Goal: Information Seeking & Learning: Find specific fact

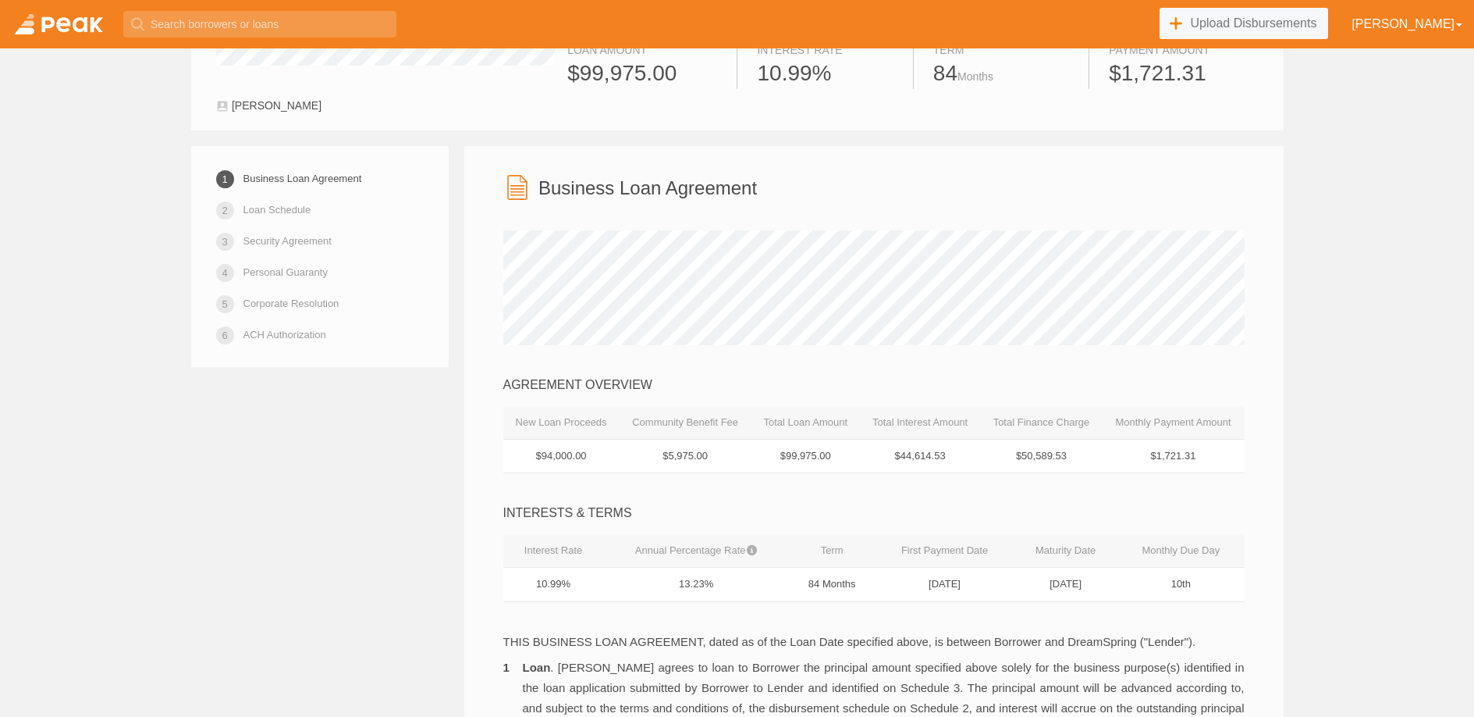
scroll to position [194, 0]
click at [73, 30] on link at bounding box center [58, 24] width 117 height 48
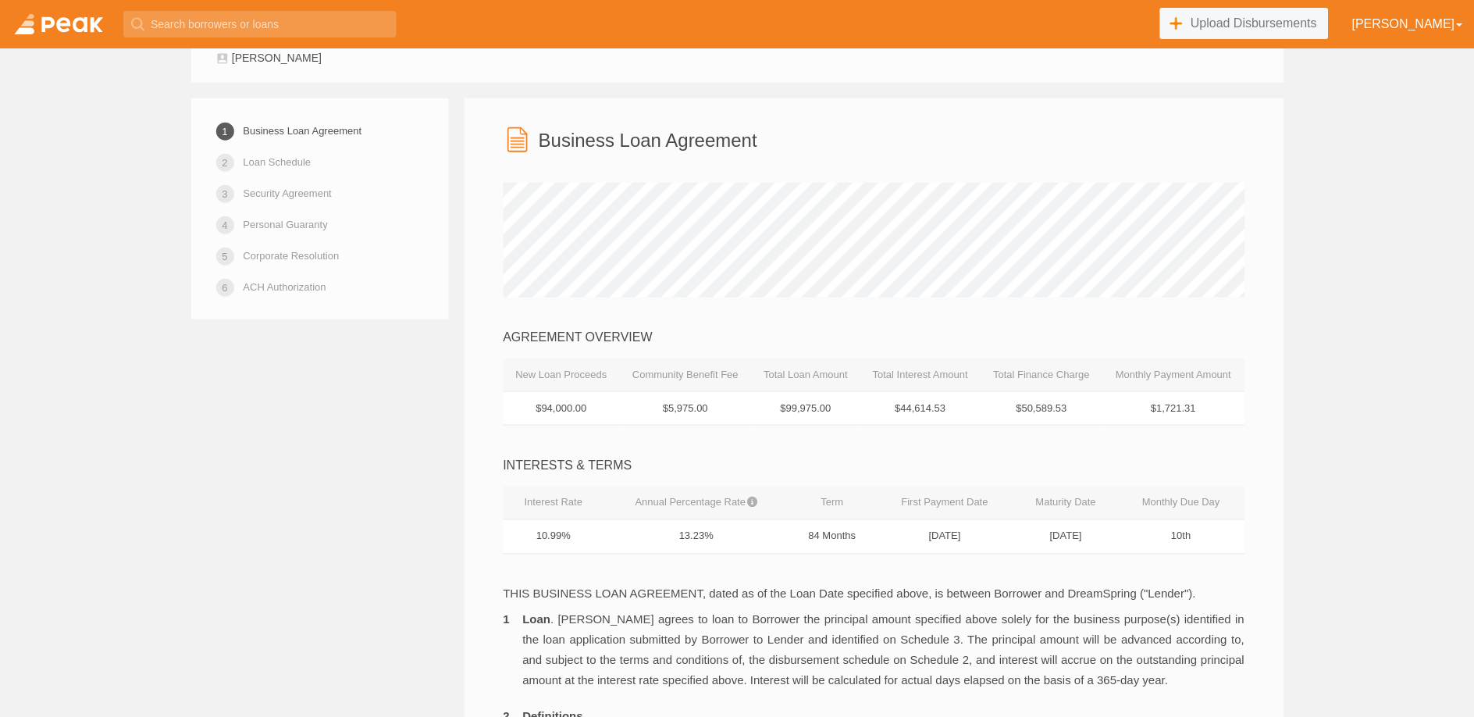
scroll to position [244, 0]
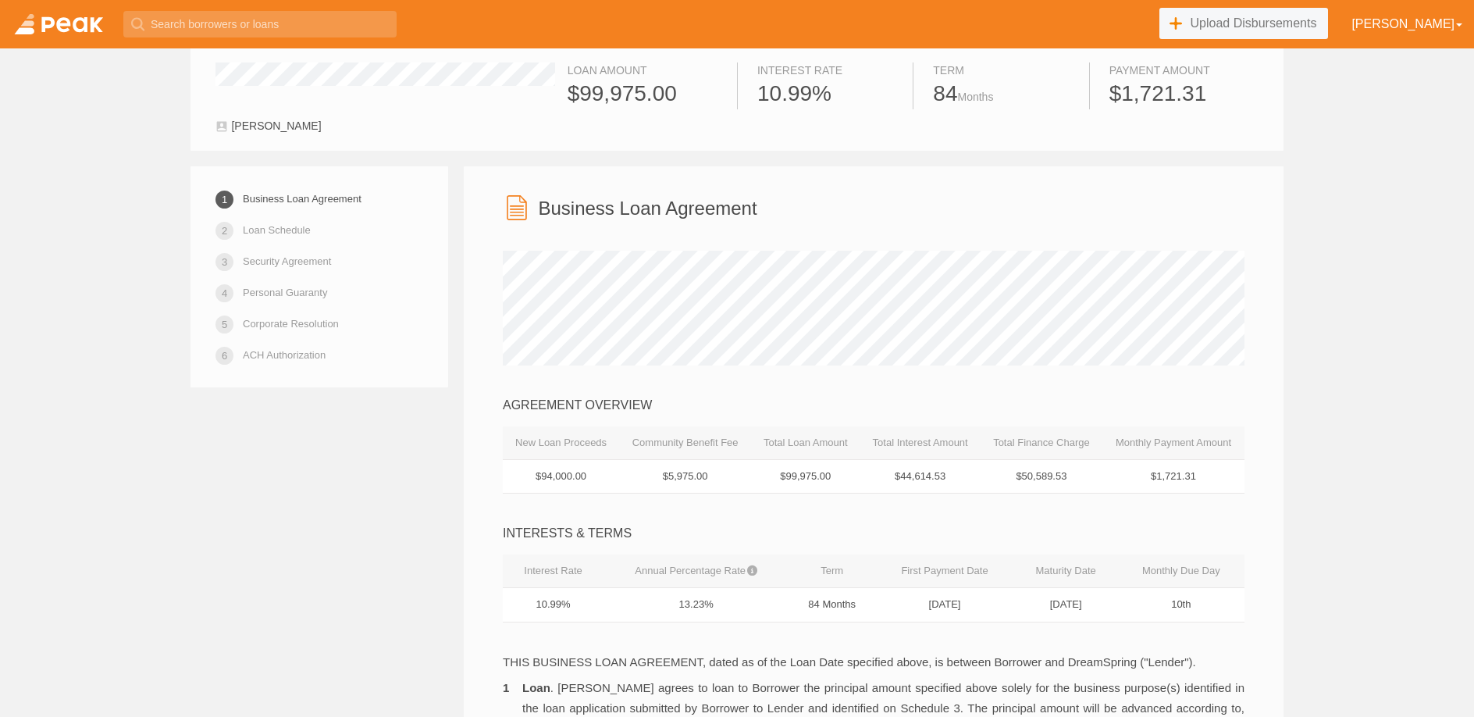
scroll to position [181, 0]
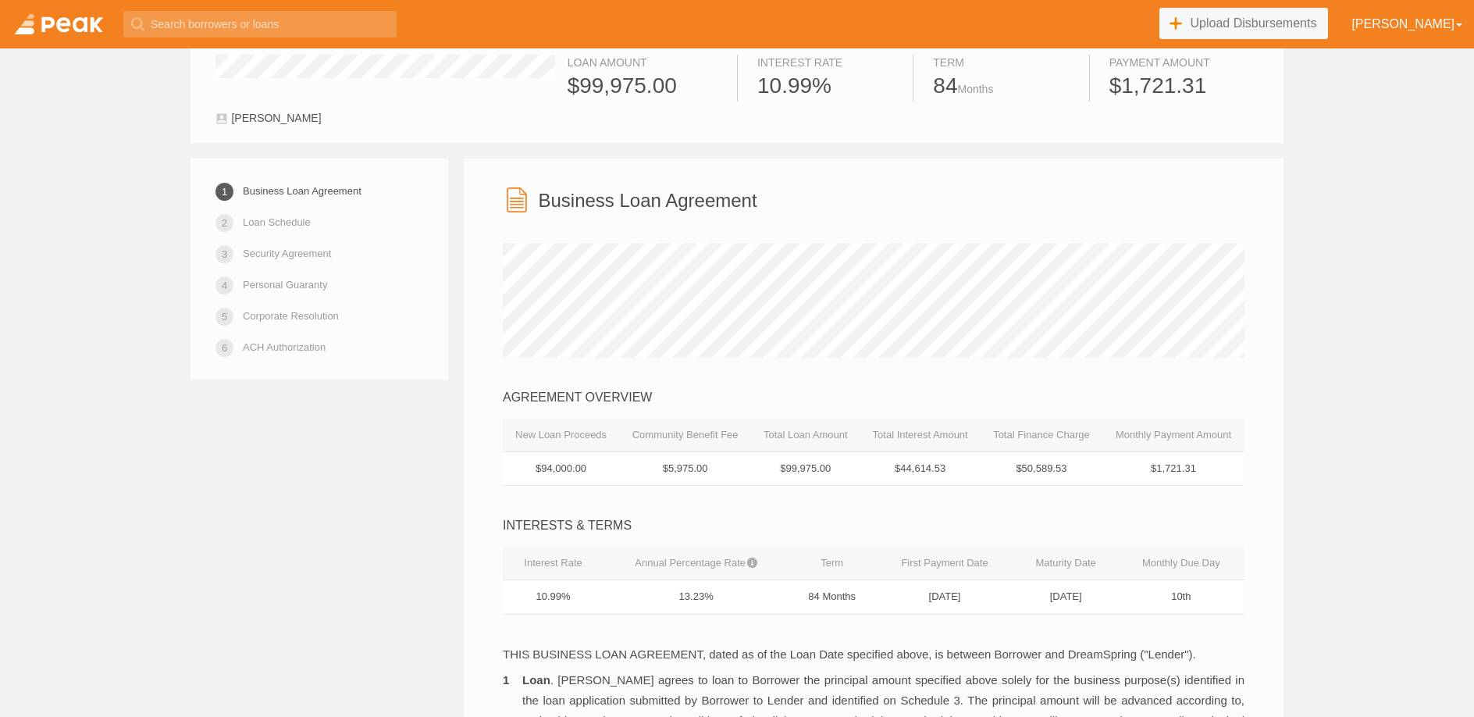
click at [828, 468] on td "$99,975.00" at bounding box center [805, 468] width 108 height 34
drag, startPoint x: 828, startPoint y: 468, endPoint x: 774, endPoint y: 467, distance: 53.9
click at [774, 467] on td "$99,975.00" at bounding box center [805, 468] width 108 height 34
copy td "$99,975.00"
drag, startPoint x: 596, startPoint y: 470, endPoint x: 530, endPoint y: 472, distance: 66.4
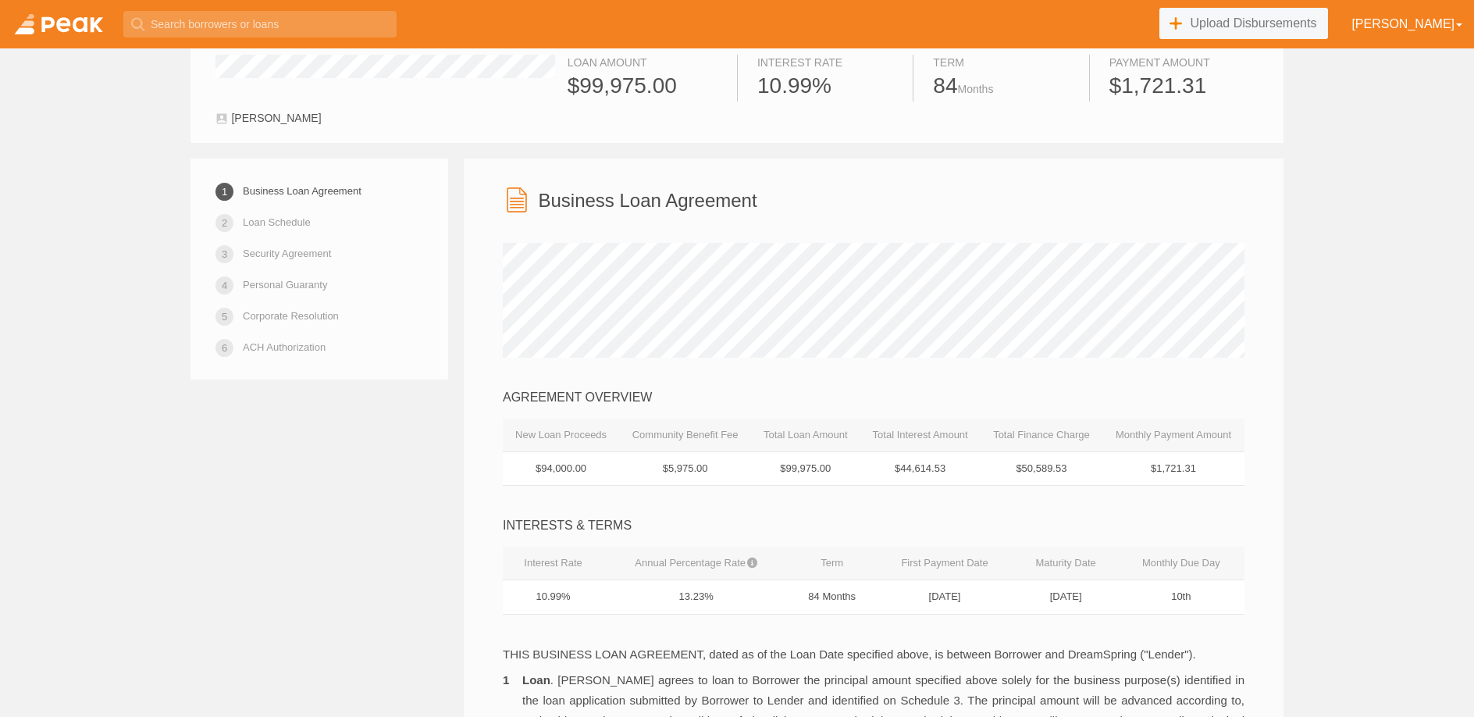
click at [530, 472] on td "$94,000.00" at bounding box center [561, 468] width 116 height 34
copy td "$94,000.00"
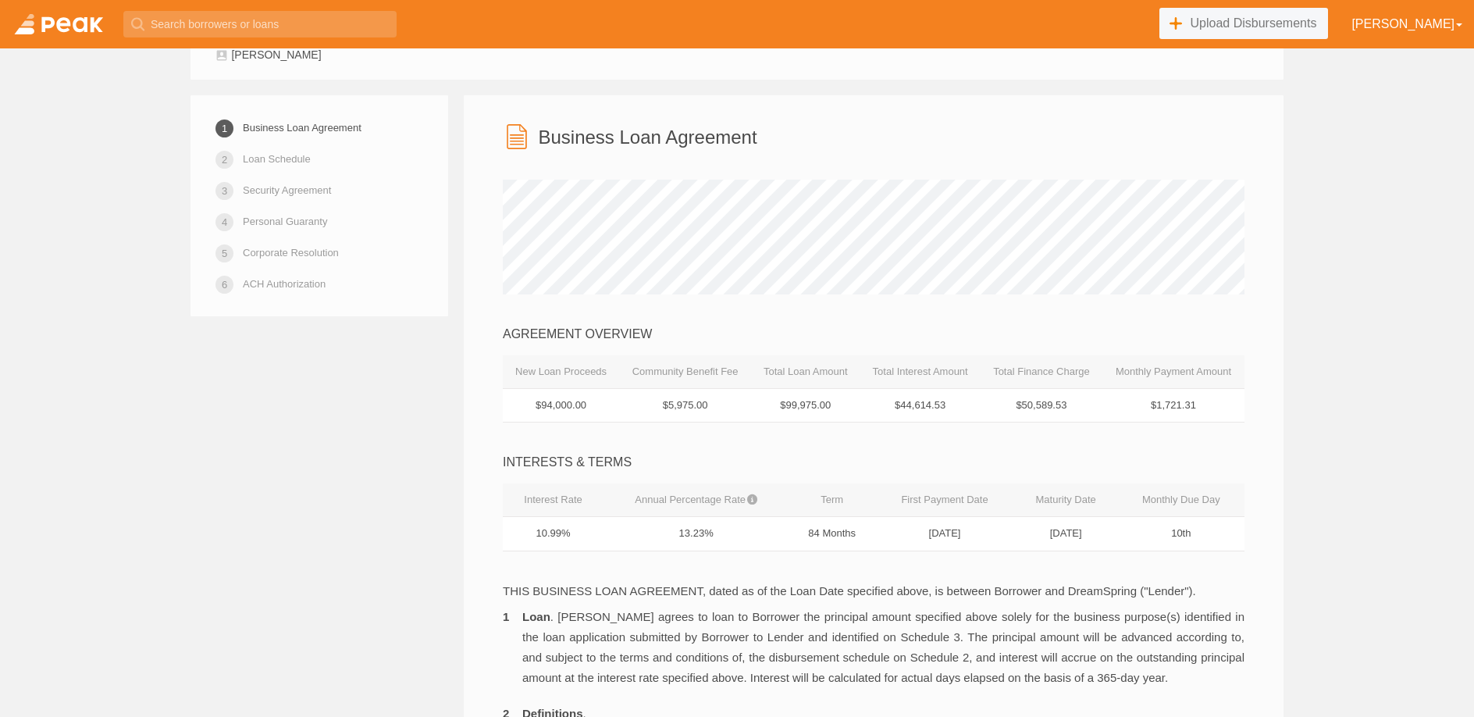
scroll to position [265, 0]
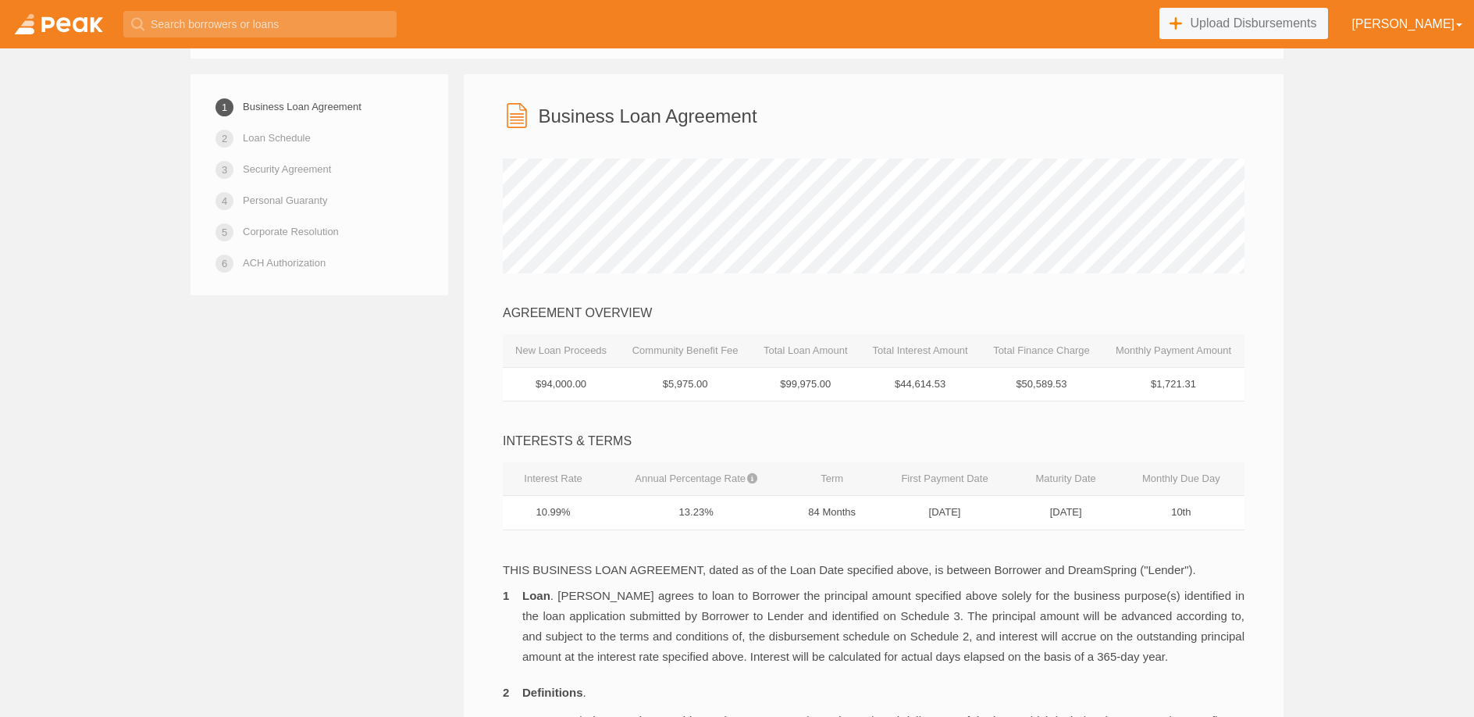
drag, startPoint x: 713, startPoint y: 517, endPoint x: 679, endPoint y: 513, distance: 33.8
click at [679, 513] on td "13.23%" at bounding box center [695, 513] width 185 height 34
copy td "13.23%"
drag, startPoint x: 1073, startPoint y: 386, endPoint x: 1010, endPoint y: 386, distance: 63.2
click at [1010, 386] on td "$50,589.53" at bounding box center [1041, 384] width 122 height 34
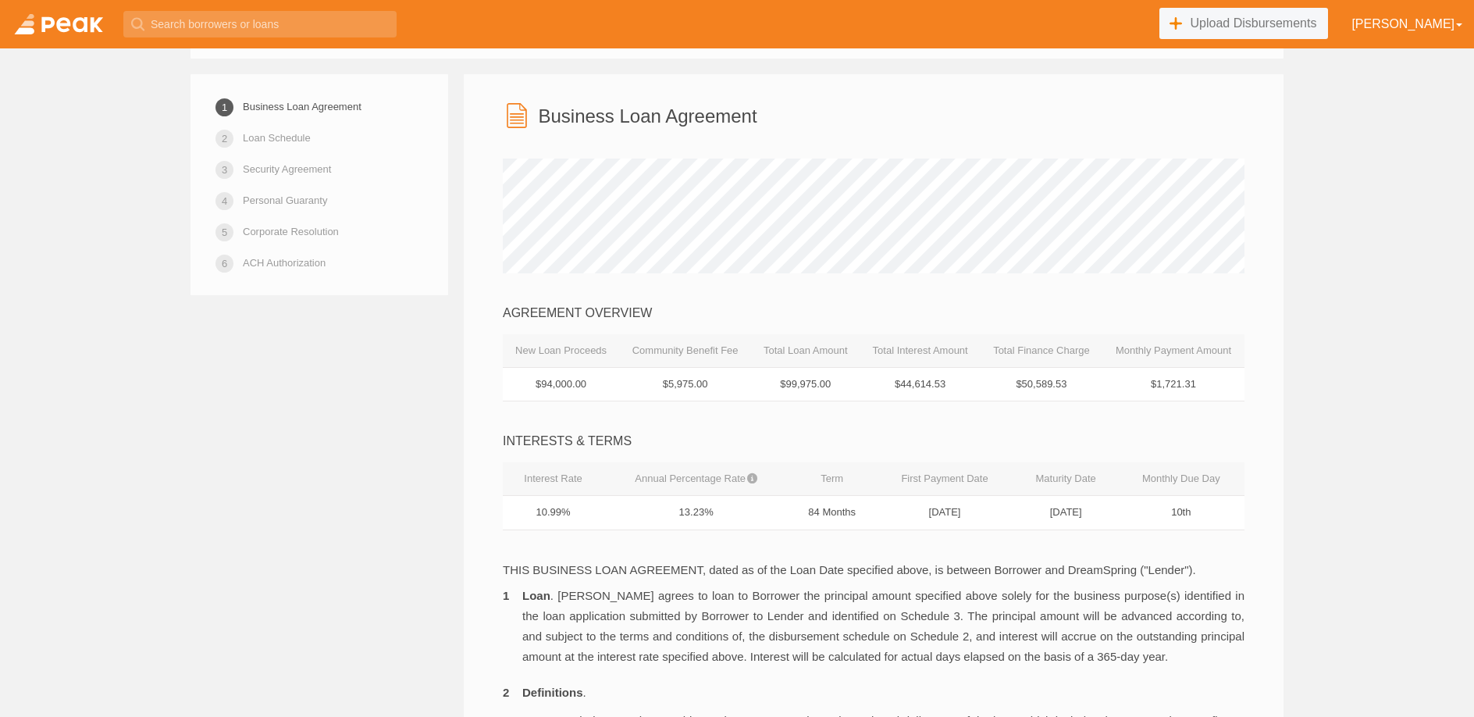
copy td "$50,589.53"
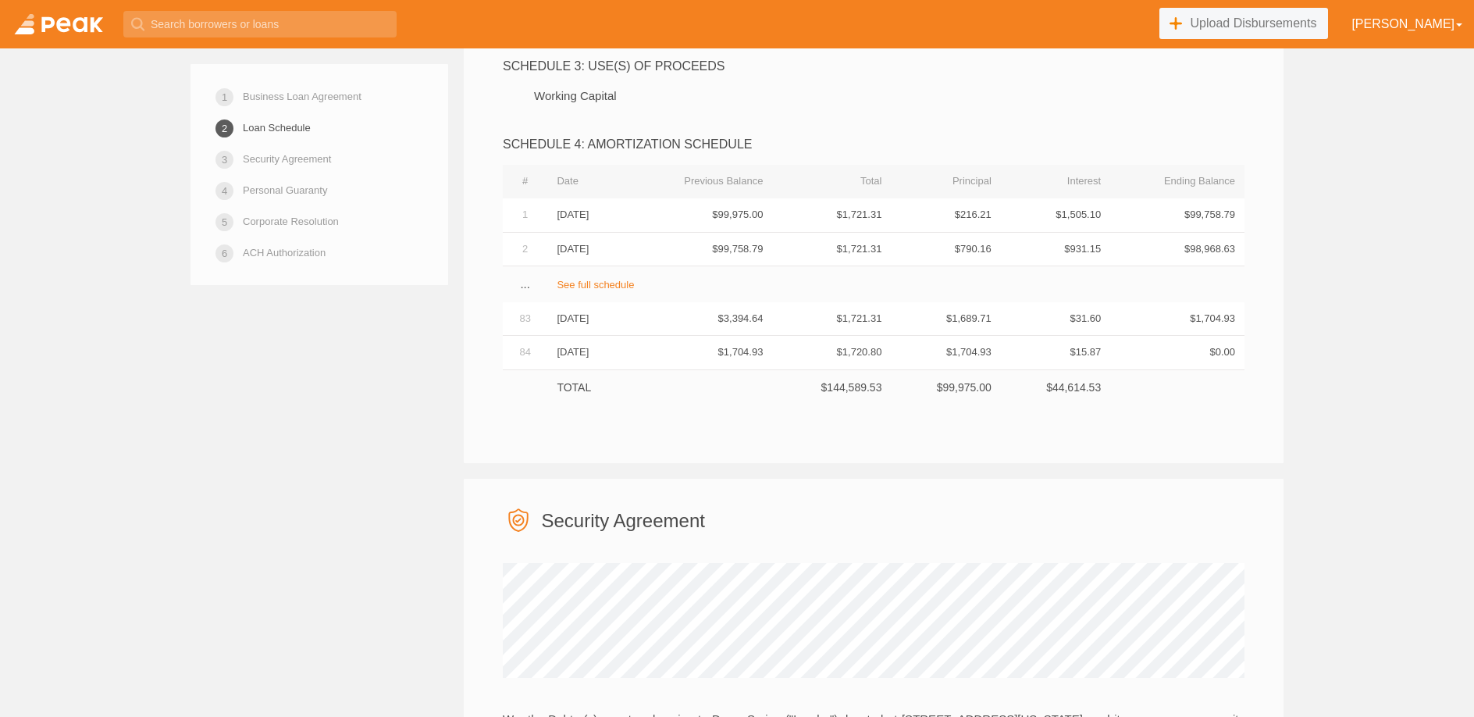
scroll to position [3556, 0]
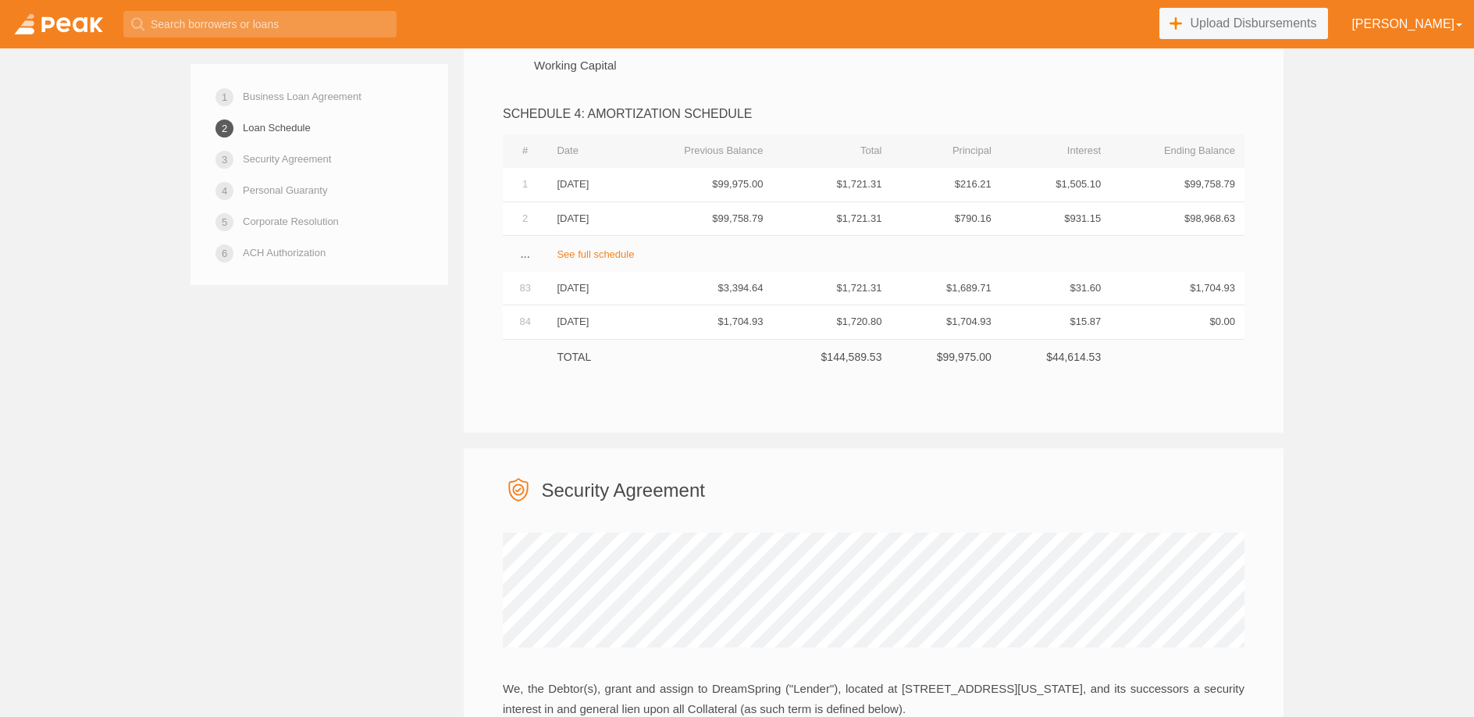
click at [824, 374] on td "$144,589.53" at bounding box center [831, 356] width 119 height 35
drag, startPoint x: 829, startPoint y: 426, endPoint x: 821, endPoint y: 422, distance: 8.7
click at [830, 374] on td "$144,589.53" at bounding box center [831, 356] width 119 height 35
drag, startPoint x: 825, startPoint y: 418, endPoint x: 895, endPoint y: 416, distance: 70.3
click at [891, 374] on td "$144,589.53" at bounding box center [831, 356] width 119 height 35
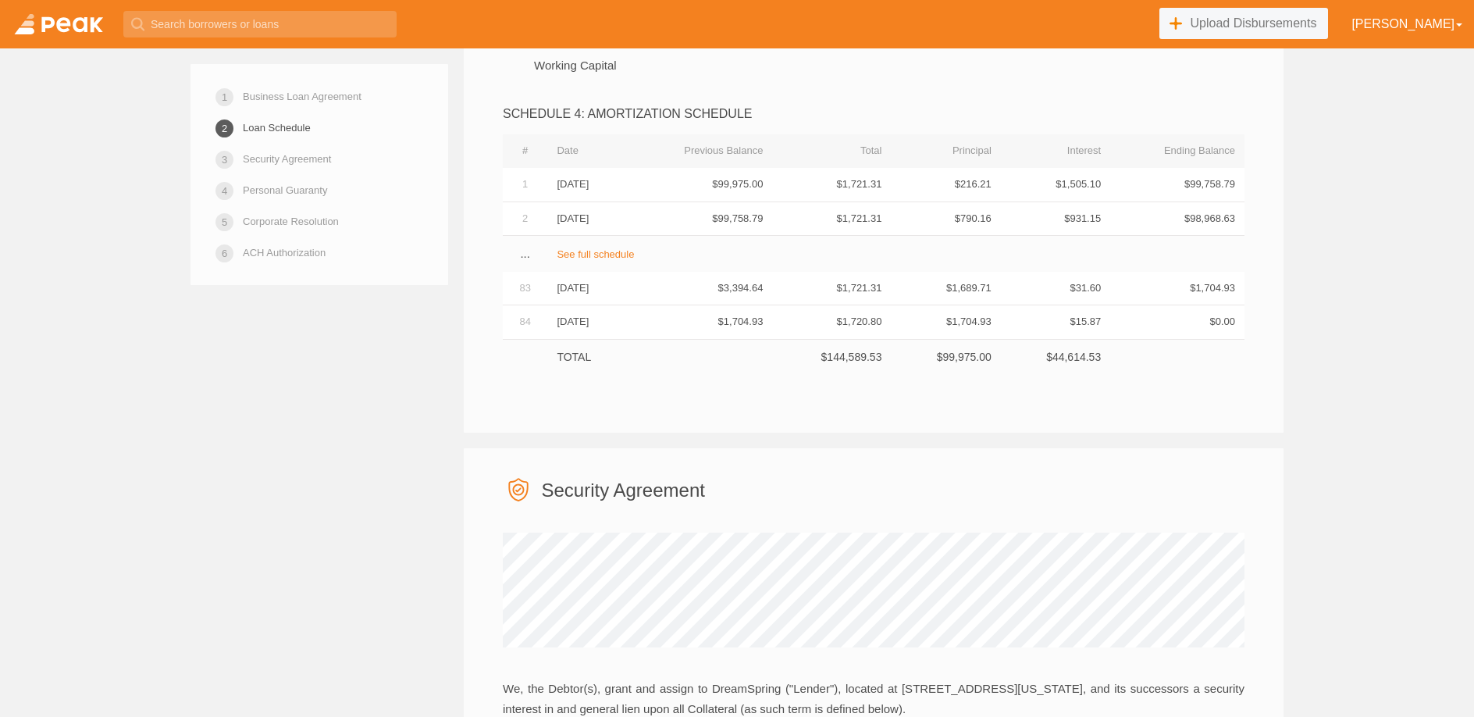
copy td "$144,589.53"
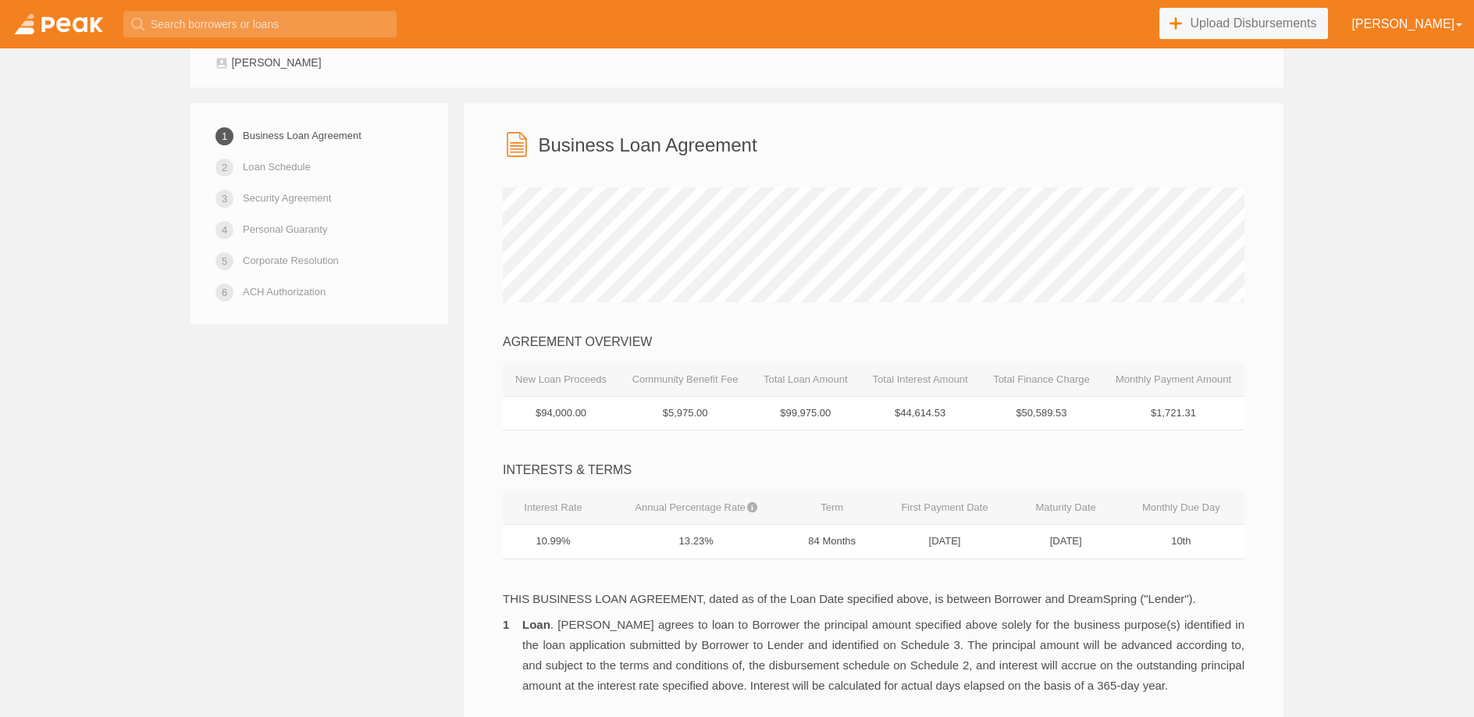
scroll to position [254, 0]
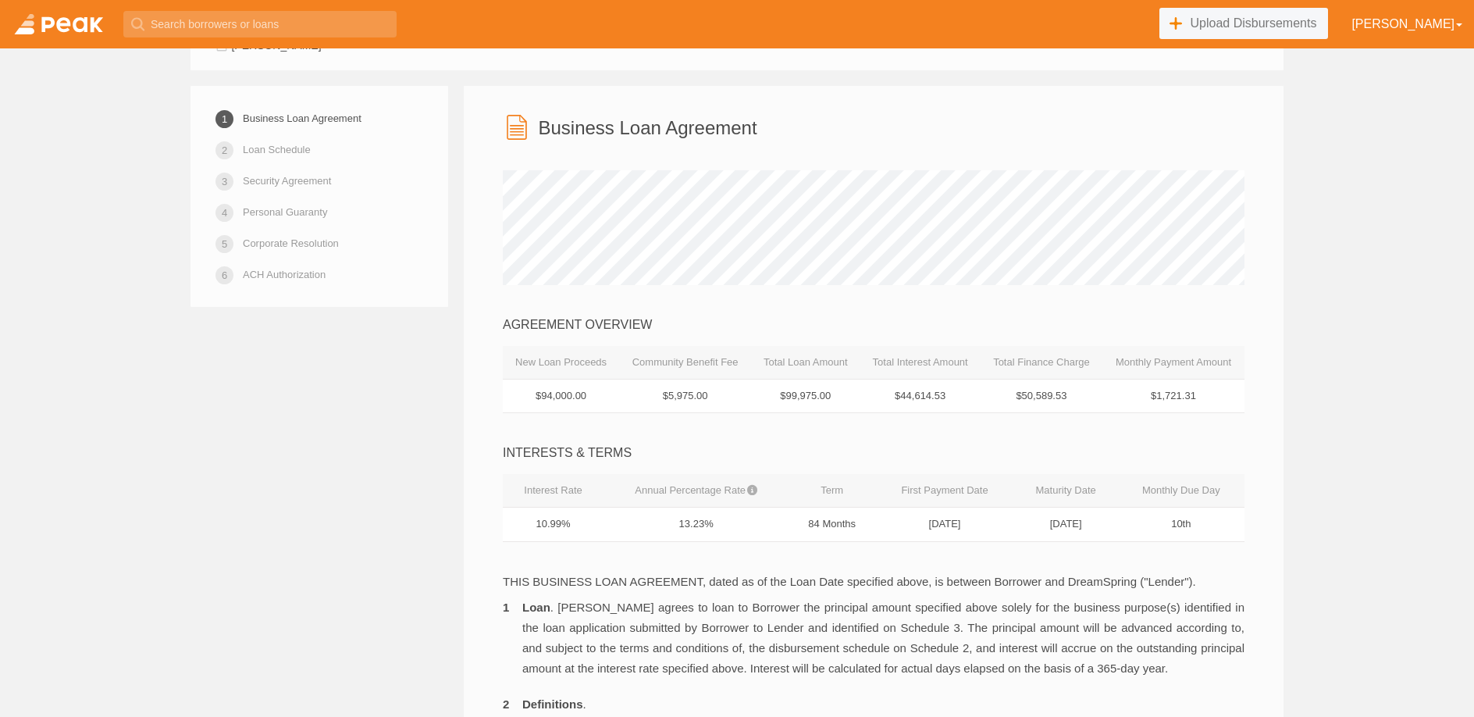
drag, startPoint x: 1152, startPoint y: 399, endPoint x: 1196, endPoint y: 395, distance: 43.9
click at [1194, 394] on td "$1,721.31" at bounding box center [1173, 396] width 142 height 34
copy td "$1,721.31"
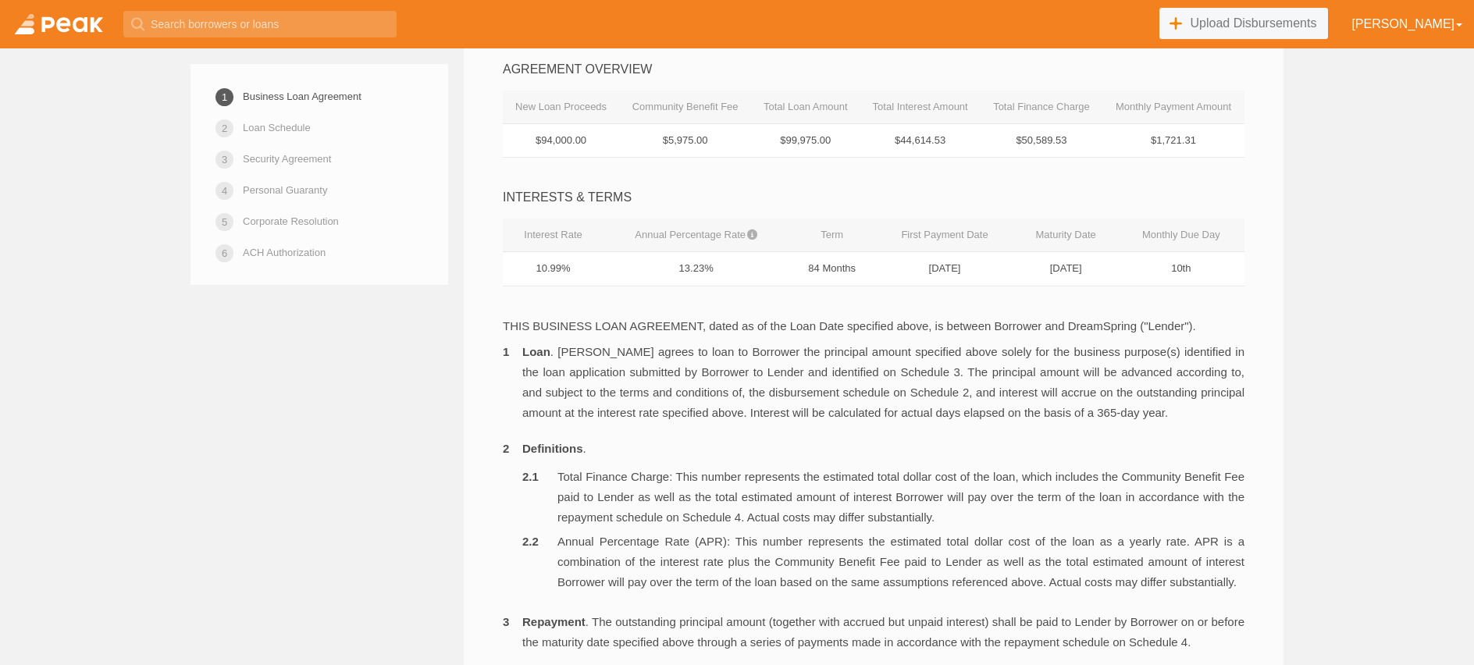
scroll to position [512, 0]
drag, startPoint x: 720, startPoint y: 140, endPoint x: 641, endPoint y: 137, distance: 79.7
click at [643, 138] on td "$5,975.00" at bounding box center [685, 137] width 132 height 34
click at [714, 144] on td "$5,975.00" at bounding box center [685, 137] width 132 height 34
drag, startPoint x: 716, startPoint y: 139, endPoint x: 657, endPoint y: 139, distance: 58.5
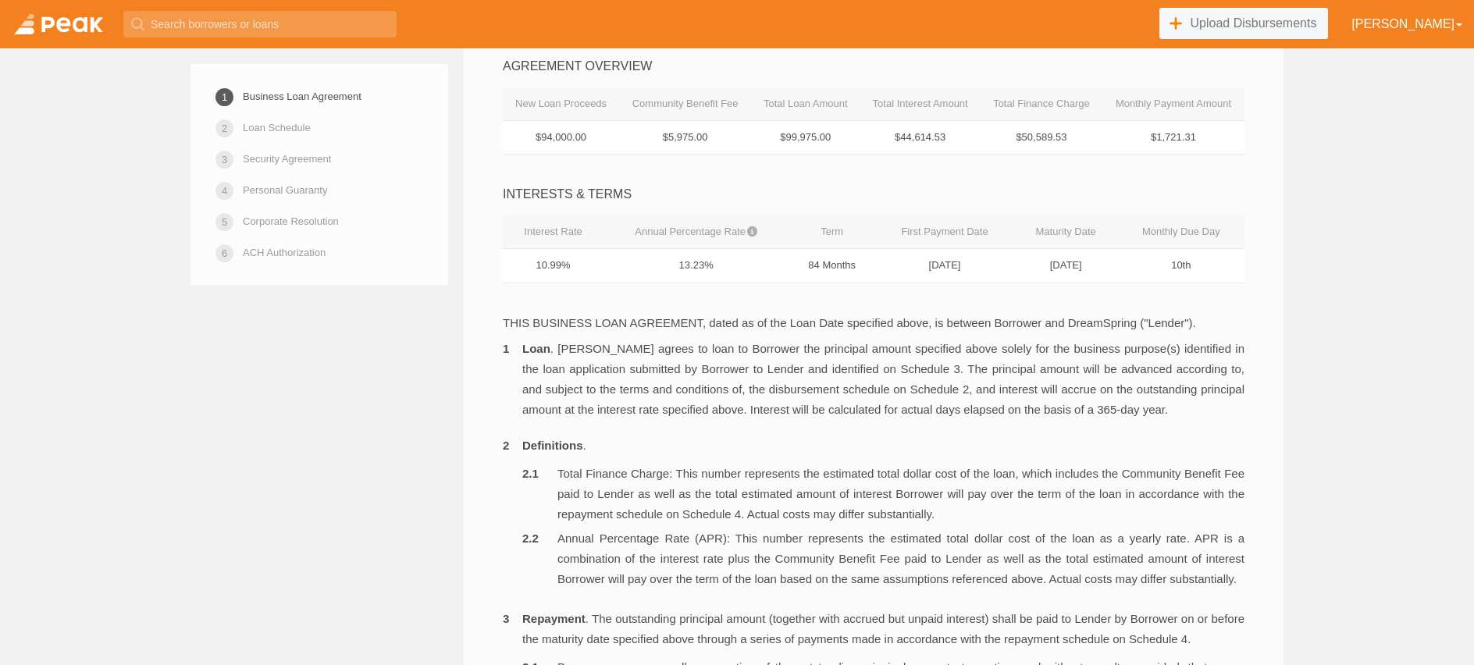
click at [657, 139] on td "$5,975.00" at bounding box center [685, 137] width 132 height 34
copy td "$5,975.00"
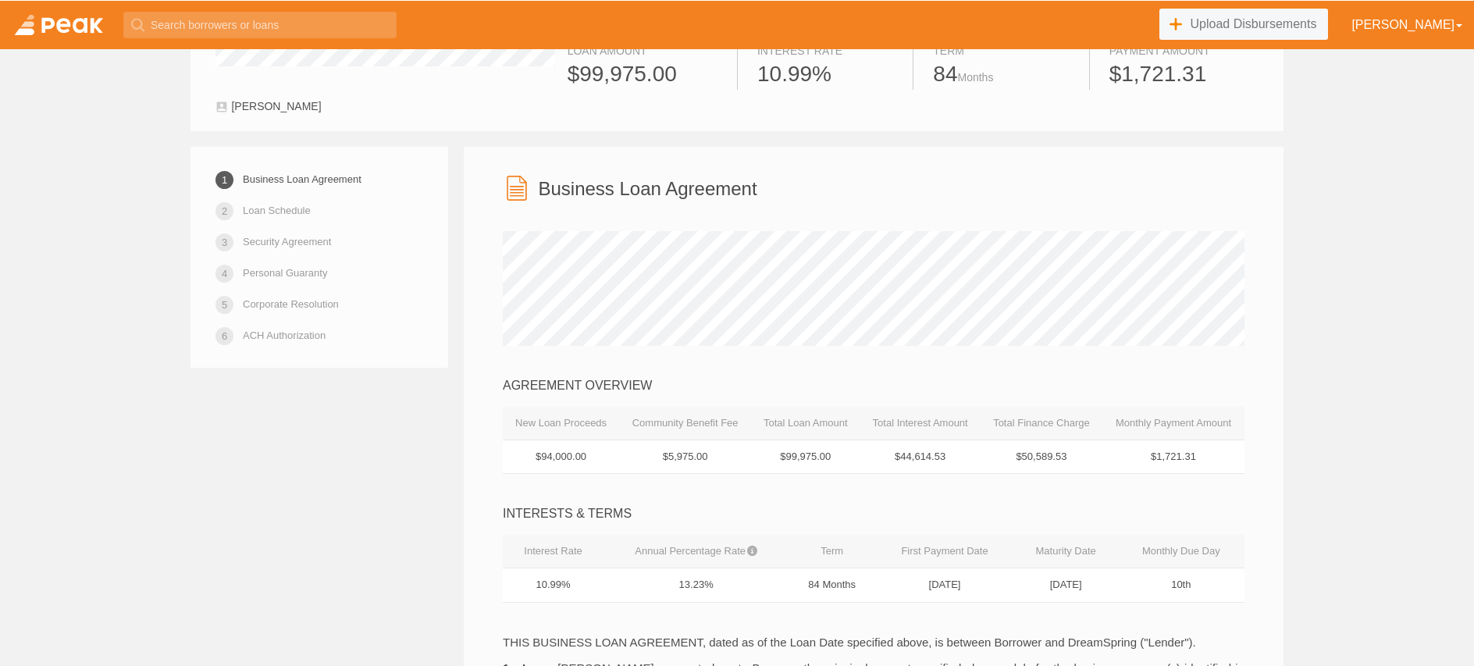
scroll to position [195, 0]
drag, startPoint x: 831, startPoint y: 454, endPoint x: 773, endPoint y: 455, distance: 57.8
click at [773, 455] on td "$99,975.00" at bounding box center [805, 454] width 108 height 34
copy td "$99,975.00"
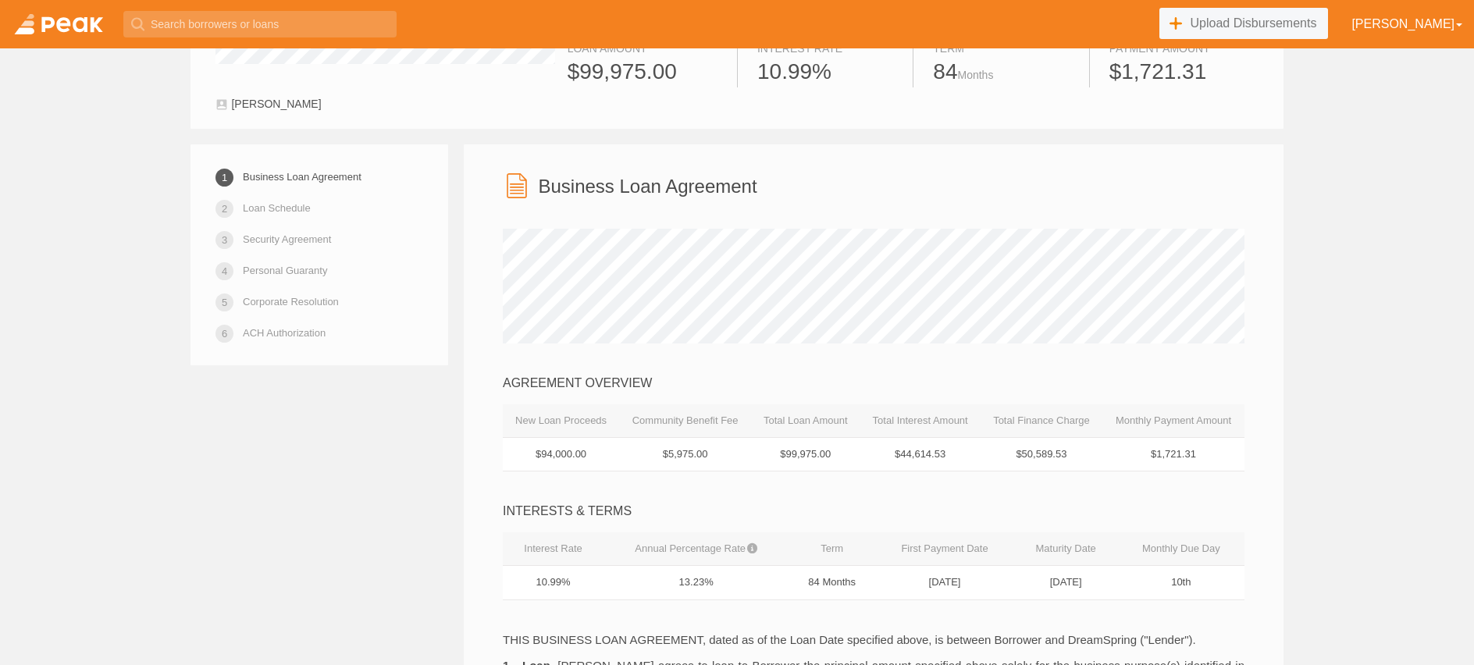
drag, startPoint x: 734, startPoint y: 460, endPoint x: 723, endPoint y: 461, distance: 11.0
click at [734, 460] on td "$5,975.00" at bounding box center [685, 454] width 132 height 34
drag, startPoint x: 707, startPoint y: 460, endPoint x: 649, endPoint y: 457, distance: 58.6
click at [649, 457] on td "$5,975.00" at bounding box center [685, 454] width 132 height 34
copy td "$5,975.00"
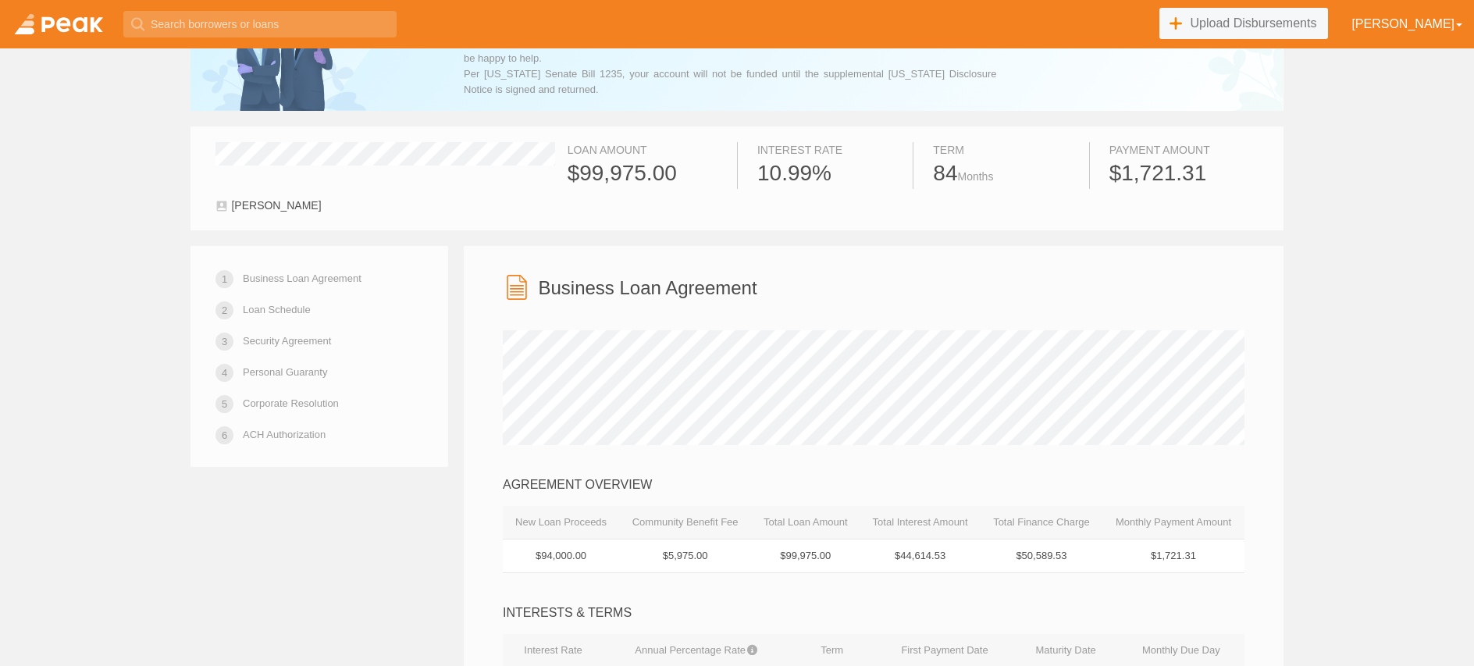
scroll to position [0, 0]
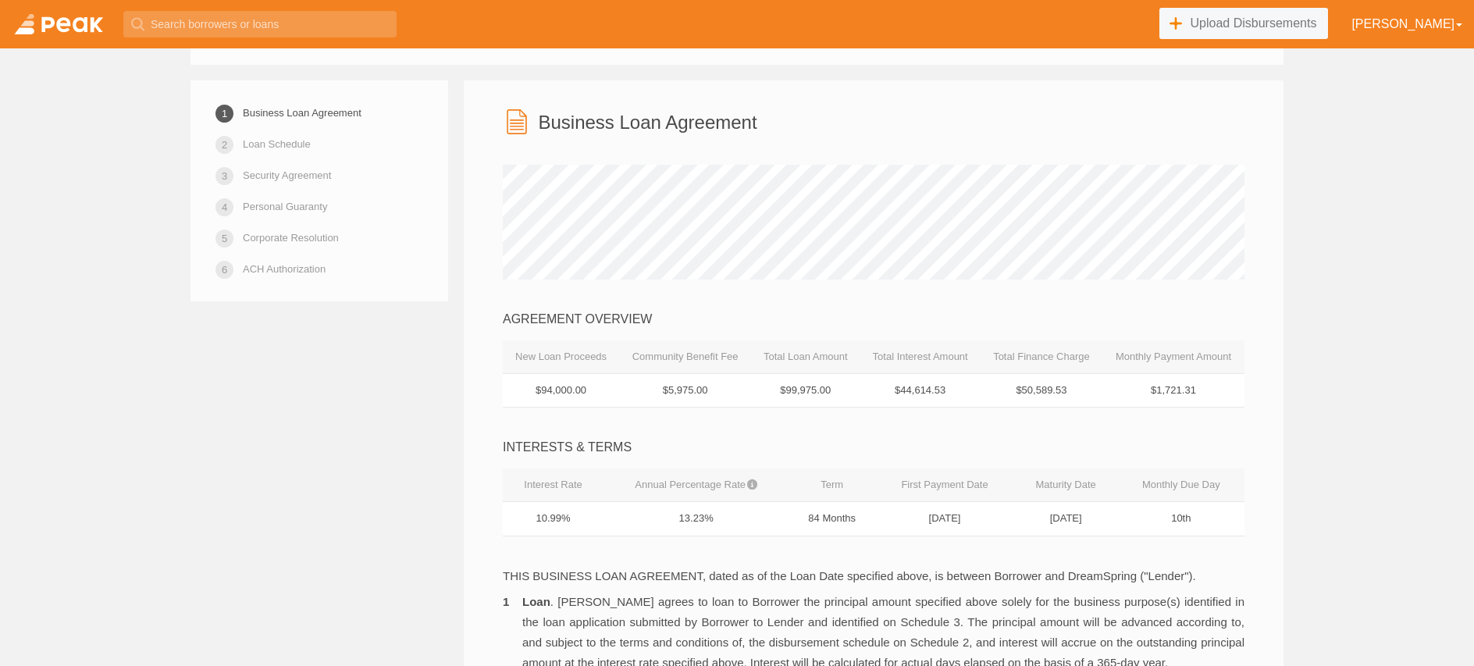
scroll to position [260, 0]
